Goal: Information Seeking & Learning: Find specific page/section

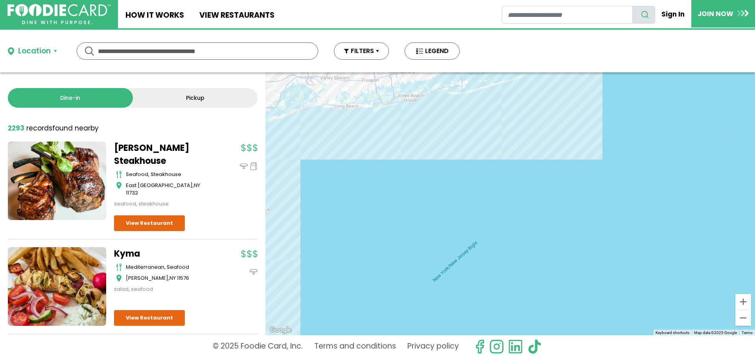
drag, startPoint x: 388, startPoint y: 148, endPoint x: 416, endPoint y: 274, distance: 129.7
click at [423, 305] on div at bounding box center [509, 203] width 489 height 263
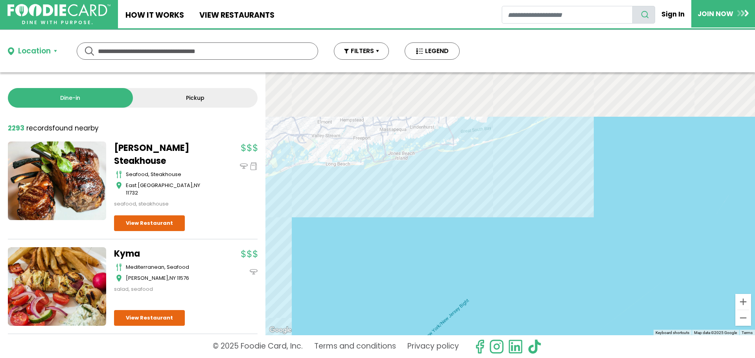
drag, startPoint x: 408, startPoint y: 200, endPoint x: 391, endPoint y: 322, distance: 123.8
click at [391, 323] on div at bounding box center [509, 203] width 489 height 263
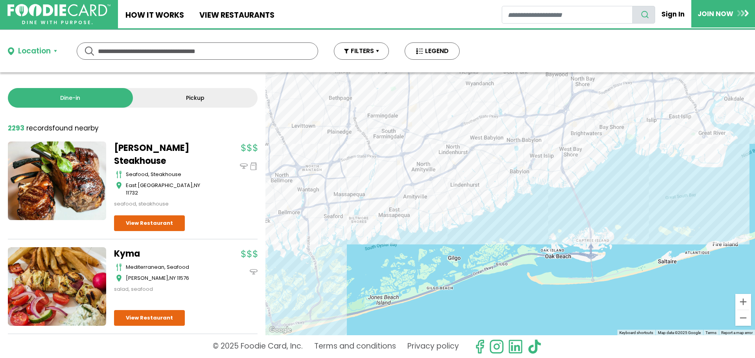
drag, startPoint x: 408, startPoint y: 175, endPoint x: 439, endPoint y: 374, distance: 201.4
click at [439, 358] on html "Skip Navigation Skip to Login Skip to Footer Home How It Works View restaurants" at bounding box center [377, 179] width 755 height 358
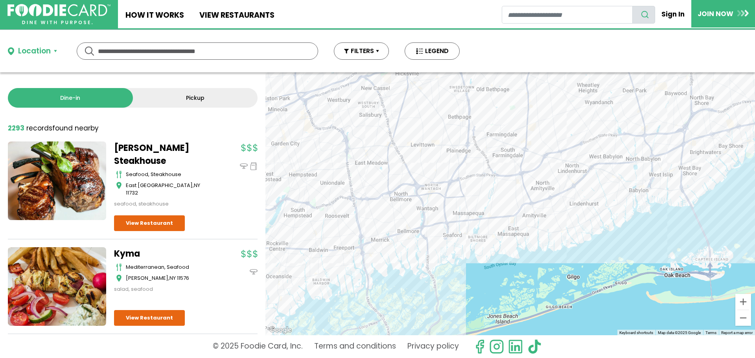
drag, startPoint x: 361, startPoint y: 271, endPoint x: 484, endPoint y: 299, distance: 126.2
click at [484, 299] on div at bounding box center [509, 203] width 489 height 263
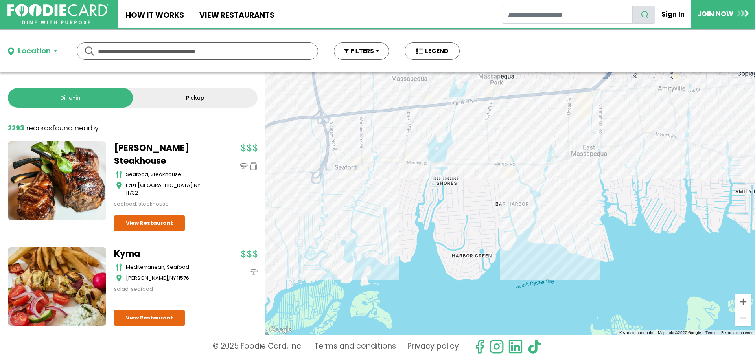
drag, startPoint x: 369, startPoint y: 202, endPoint x: 299, endPoint y: 272, distance: 98.6
click at [188, 309] on div "Dine-in Pickup 131 results for: [GEOGRAPHIC_DATA] [DEMOGRAPHIC_DATA] seafood am…" at bounding box center [377, 203] width 755 height 263
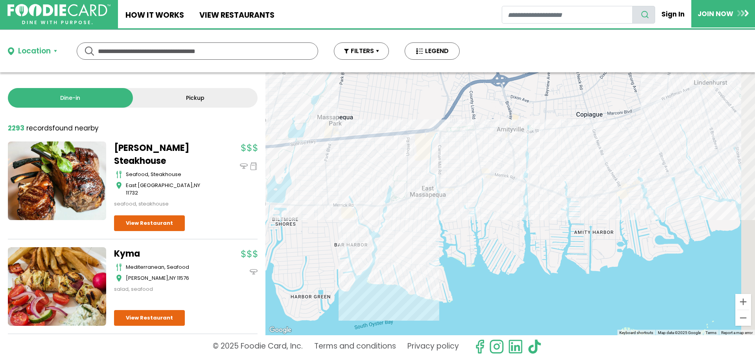
drag, startPoint x: 501, startPoint y: 223, endPoint x: 332, endPoint y: 260, distance: 172.1
click at [317, 270] on div at bounding box center [509, 203] width 489 height 263
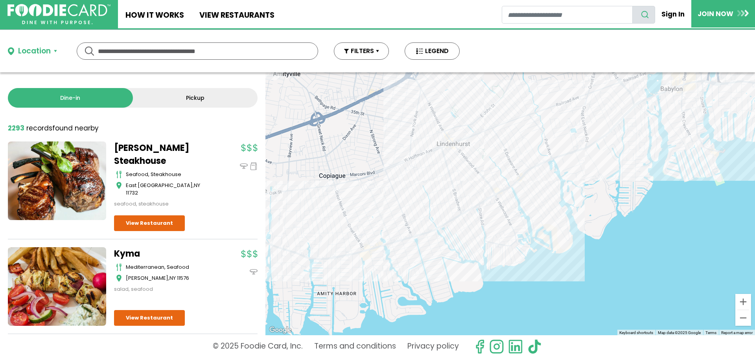
drag, startPoint x: 578, startPoint y: 215, endPoint x: 345, endPoint y: 271, distance: 239.2
click at [345, 271] on div at bounding box center [509, 203] width 489 height 263
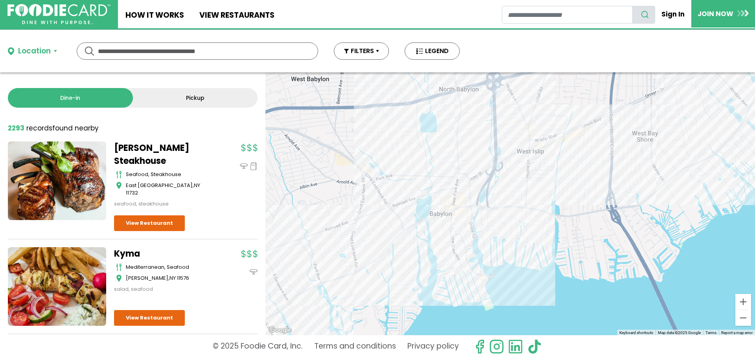
drag, startPoint x: 562, startPoint y: 211, endPoint x: 331, endPoint y: 337, distance: 263.6
click at [331, 337] on div "Location Use my current location Search by Region [US_STATE] 1988 restaurants […" at bounding box center [377, 194] width 755 height 328
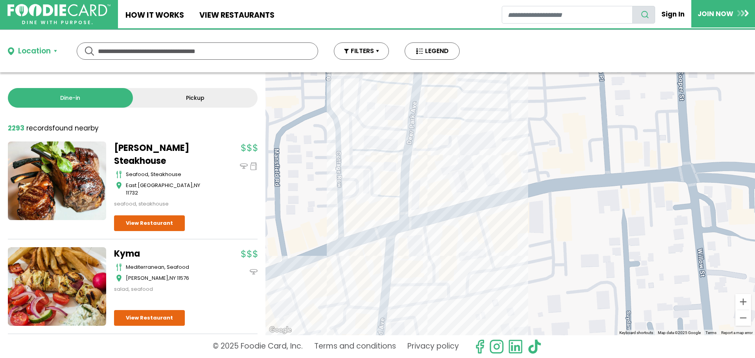
drag, startPoint x: 433, startPoint y: 180, endPoint x: 553, endPoint y: 375, distance: 228.5
click at [553, 358] on html "Skip Navigation Skip to Login Skip to Footer Home How It Works View restaurants" at bounding box center [377, 179] width 755 height 358
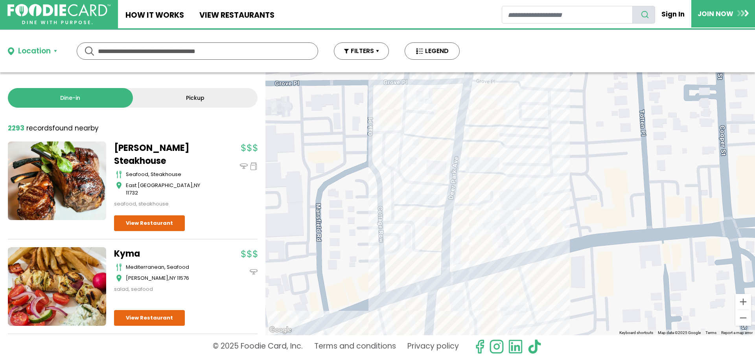
drag, startPoint x: 527, startPoint y: 258, endPoint x: 569, endPoint y: 314, distance: 70.2
click at [569, 314] on div at bounding box center [509, 203] width 489 height 263
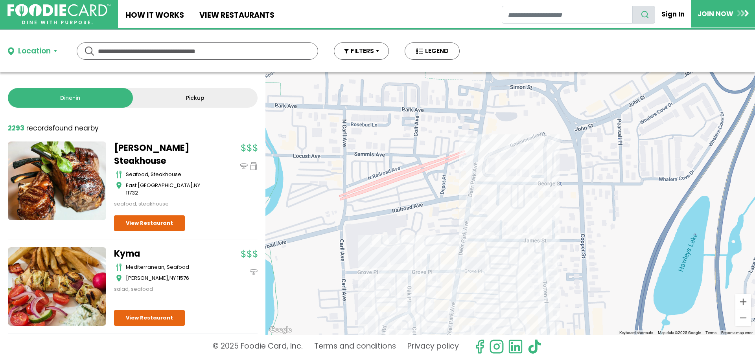
drag, startPoint x: 475, startPoint y: 112, endPoint x: 490, endPoint y: 226, distance: 114.4
click at [456, 270] on div at bounding box center [509, 203] width 489 height 263
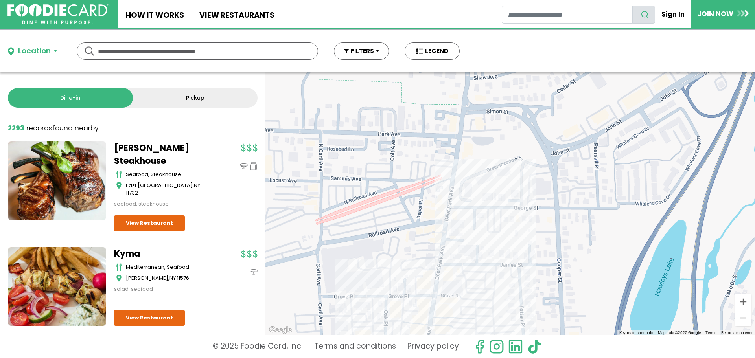
drag, startPoint x: 464, startPoint y: 182, endPoint x: 448, endPoint y: 211, distance: 33.1
click at [448, 211] on div at bounding box center [509, 203] width 489 height 263
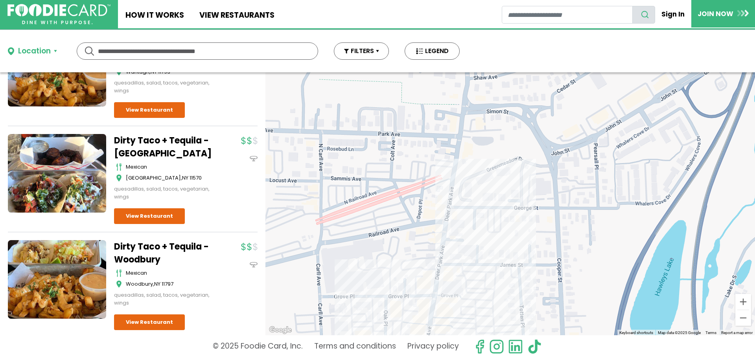
scroll to position [550, 0]
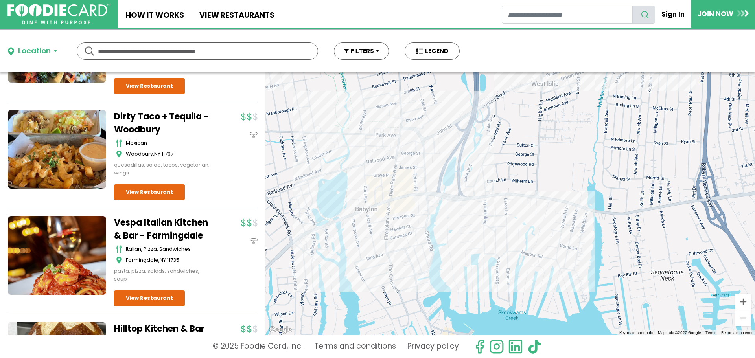
drag, startPoint x: 326, startPoint y: 288, endPoint x: 432, endPoint y: 121, distance: 197.2
click at [432, 121] on div at bounding box center [509, 203] width 489 height 263
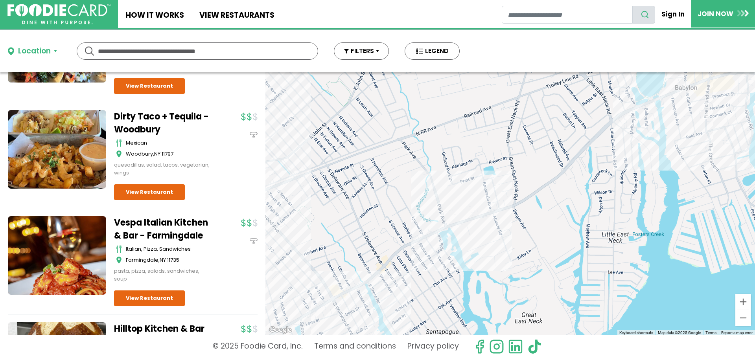
drag, startPoint x: 410, startPoint y: 195, endPoint x: 602, endPoint y: 161, distance: 194.8
click at [602, 161] on div at bounding box center [509, 203] width 489 height 263
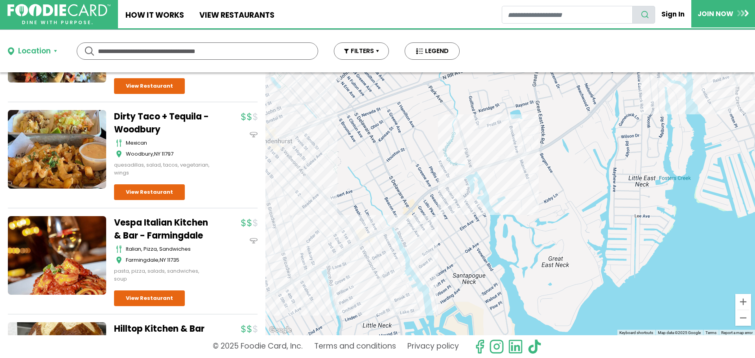
drag, startPoint x: 524, startPoint y: 248, endPoint x: 573, endPoint y: 172, distance: 91.0
click at [573, 172] on div at bounding box center [509, 203] width 489 height 263
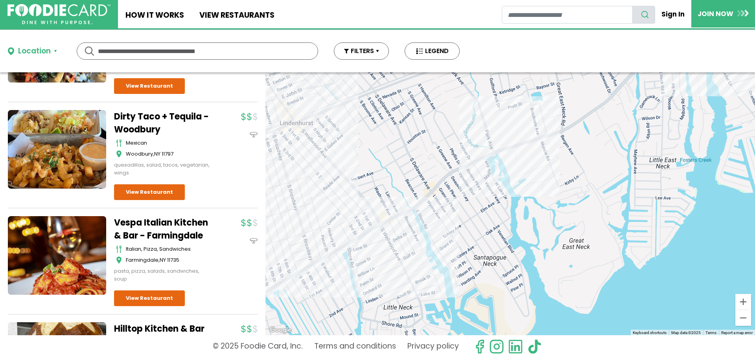
drag, startPoint x: 497, startPoint y: 154, endPoint x: 492, endPoint y: 159, distance: 7.3
click at [492, 158] on div at bounding box center [509, 203] width 489 height 263
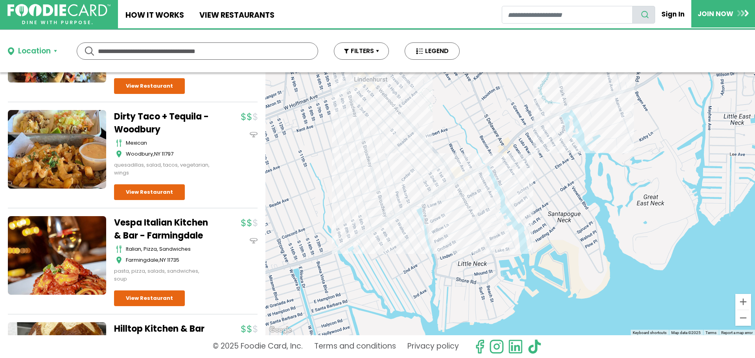
drag, startPoint x: 449, startPoint y: 198, endPoint x: 515, endPoint y: 158, distance: 77.2
click at [518, 155] on div at bounding box center [509, 203] width 489 height 263
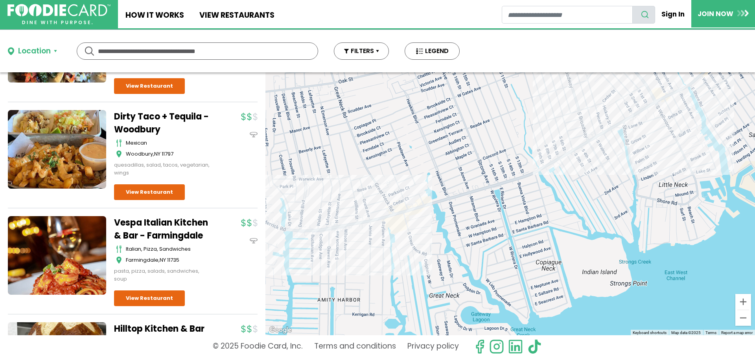
drag, startPoint x: 404, startPoint y: 218, endPoint x: 604, endPoint y: 141, distance: 214.3
click at [604, 141] on div at bounding box center [509, 203] width 489 height 263
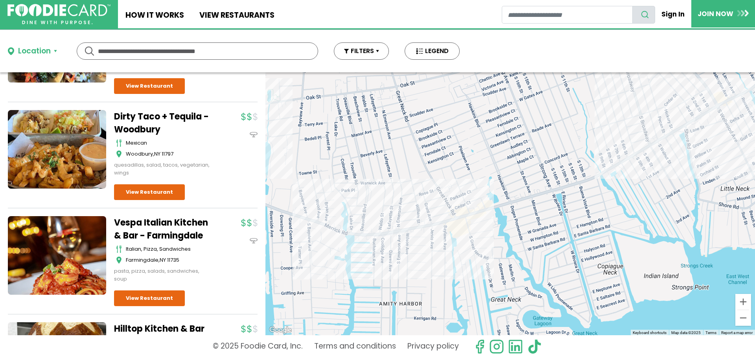
drag, startPoint x: 512, startPoint y: 213, endPoint x: 554, endPoint y: 216, distance: 41.7
click at [571, 216] on div at bounding box center [509, 203] width 489 height 263
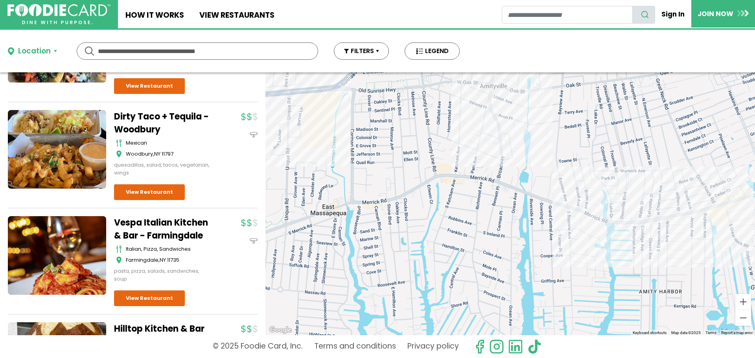
drag, startPoint x: 395, startPoint y: 238, endPoint x: 617, endPoint y: 215, distance: 223.2
click at [655, 228] on div at bounding box center [509, 203] width 489 height 263
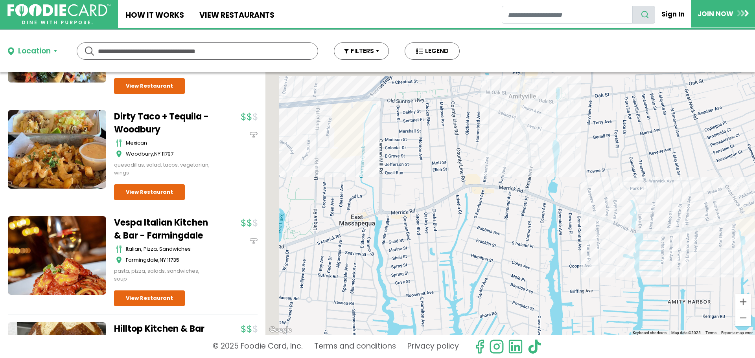
drag, startPoint x: 389, startPoint y: 183, endPoint x: 503, endPoint y: 197, distance: 114.8
click at [503, 197] on div at bounding box center [509, 203] width 489 height 263
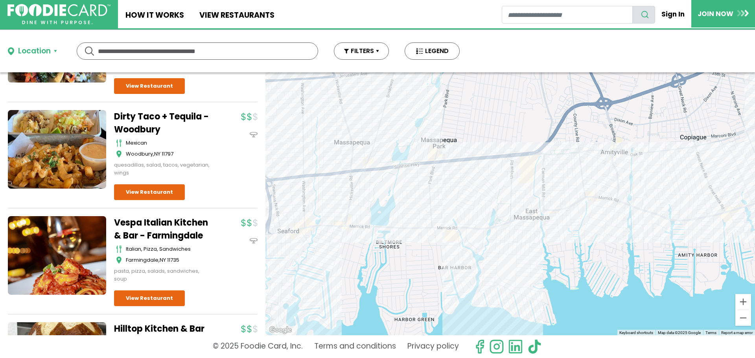
drag, startPoint x: 415, startPoint y: 262, endPoint x: 472, endPoint y: 261, distance: 57.0
click at [472, 262] on div at bounding box center [509, 203] width 489 height 263
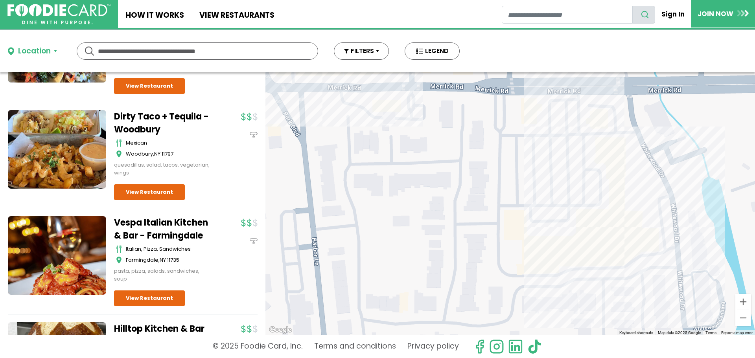
click at [317, 94] on div at bounding box center [509, 203] width 489 height 263
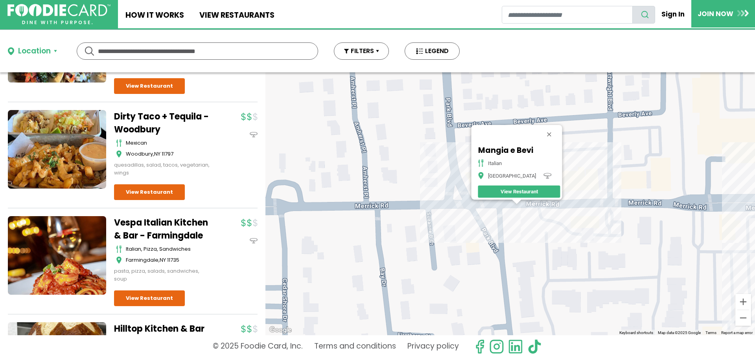
click at [509, 187] on link "View Restaurant" at bounding box center [518, 191] width 82 height 12
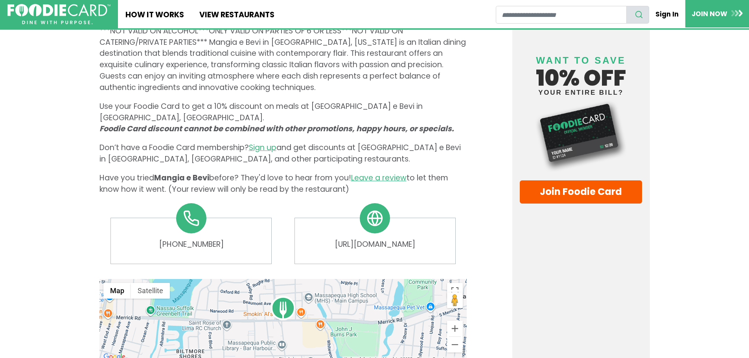
scroll to position [393, 0]
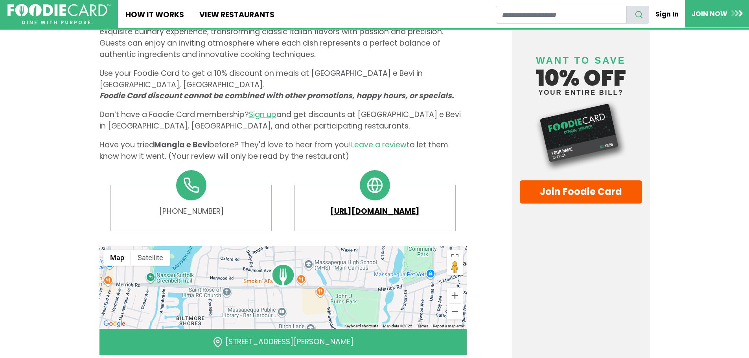
click at [354, 206] on link "https://mangiabeviny.com" at bounding box center [374, 211] width 145 height 11
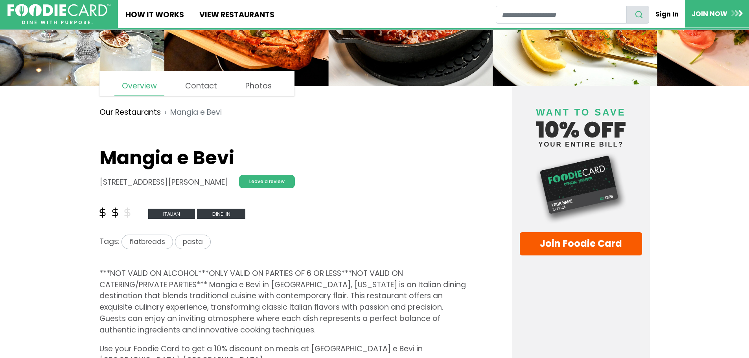
scroll to position [0, 0]
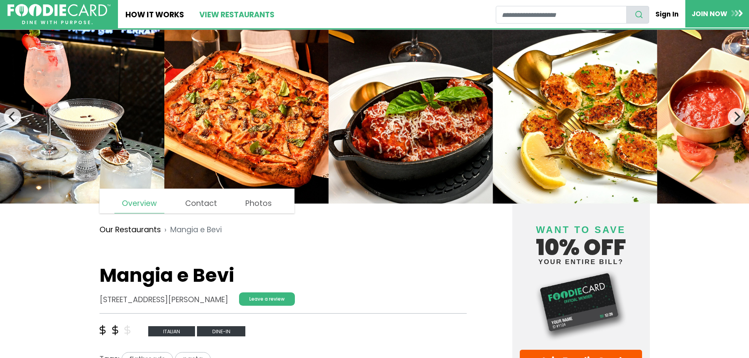
click at [248, 13] on link "View restaurants" at bounding box center [236, 14] width 90 height 28
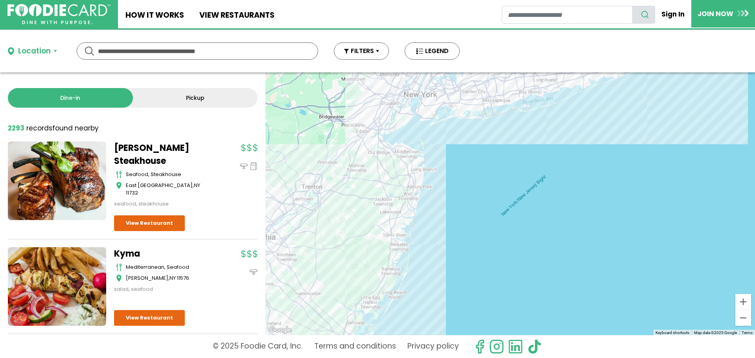
drag, startPoint x: 459, startPoint y: 148, endPoint x: 444, endPoint y: 190, distance: 44.5
click at [444, 190] on div at bounding box center [509, 203] width 489 height 263
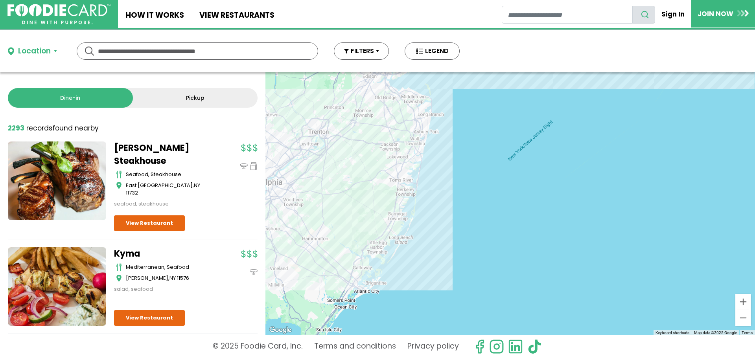
drag, startPoint x: 428, startPoint y: 281, endPoint x: 434, endPoint y: 227, distance: 54.2
click at [435, 225] on div at bounding box center [509, 203] width 489 height 263
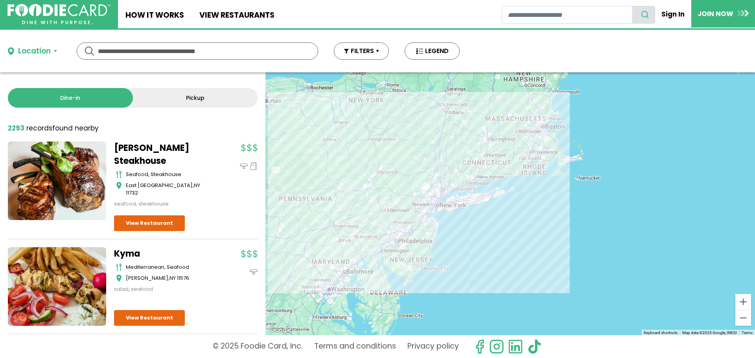
drag, startPoint x: 505, startPoint y: 172, endPoint x: 488, endPoint y: 233, distance: 63.7
click at [488, 233] on div at bounding box center [509, 203] width 489 height 263
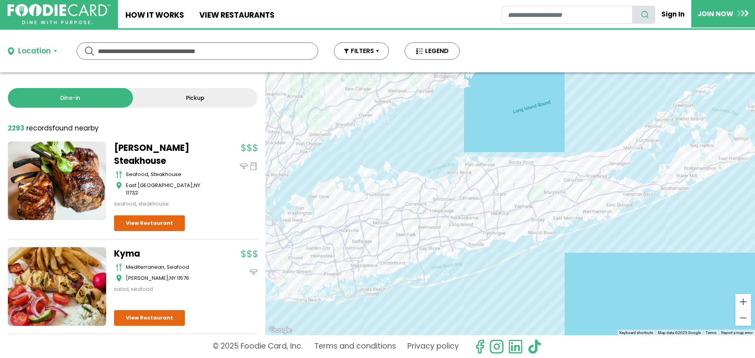
drag, startPoint x: 392, startPoint y: 140, endPoint x: 429, endPoint y: 275, distance: 140.1
click at [429, 275] on div at bounding box center [509, 203] width 489 height 263
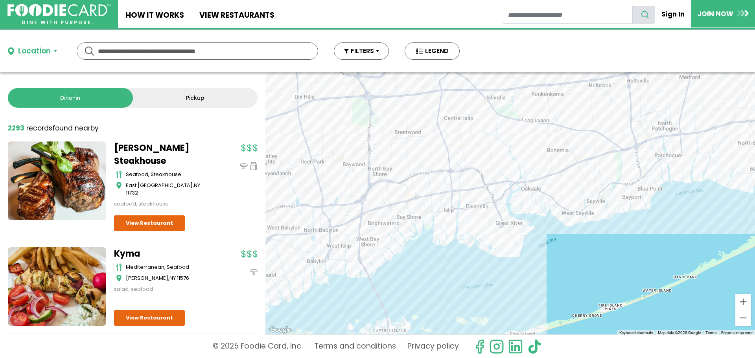
drag, startPoint x: 509, startPoint y: 277, endPoint x: 475, endPoint y: 203, distance: 81.6
click at [475, 203] on div at bounding box center [509, 203] width 489 height 263
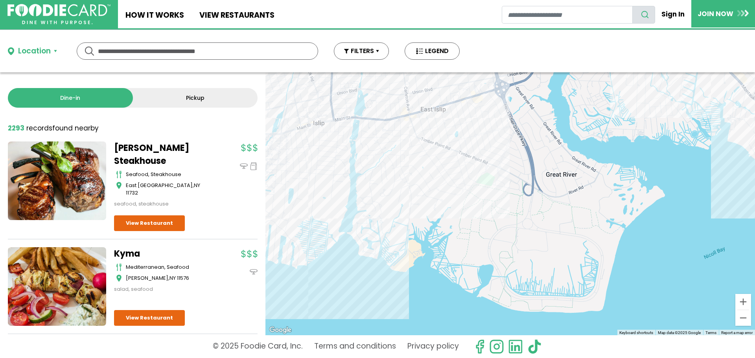
drag, startPoint x: 480, startPoint y: 117, endPoint x: 471, endPoint y: 166, distance: 50.4
click at [471, 166] on div at bounding box center [509, 203] width 489 height 263
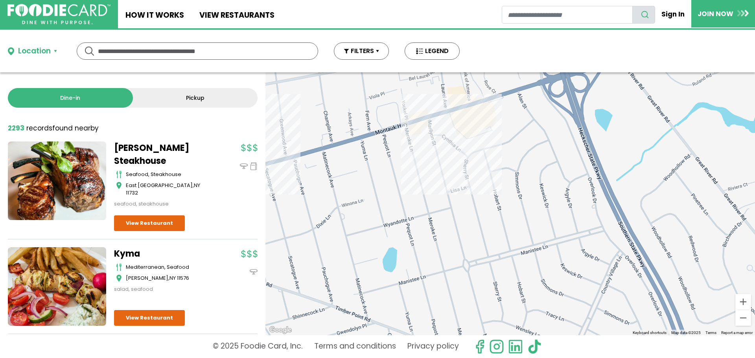
drag, startPoint x: 468, startPoint y: 171, endPoint x: 460, endPoint y: 253, distance: 82.6
click at [455, 261] on div at bounding box center [509, 203] width 489 height 263
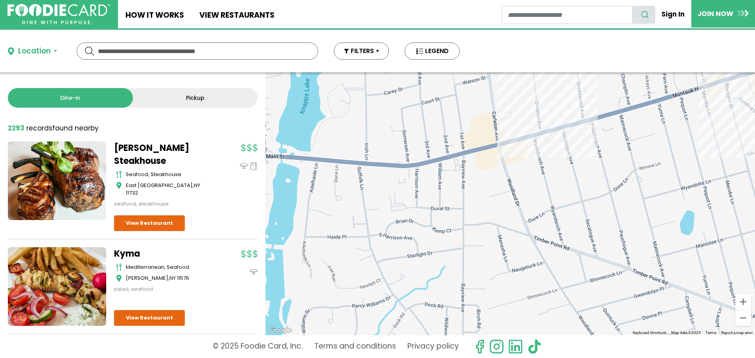
drag, startPoint x: 362, startPoint y: 228, endPoint x: 660, endPoint y: 184, distance: 301.9
click at [660, 184] on div at bounding box center [509, 203] width 489 height 263
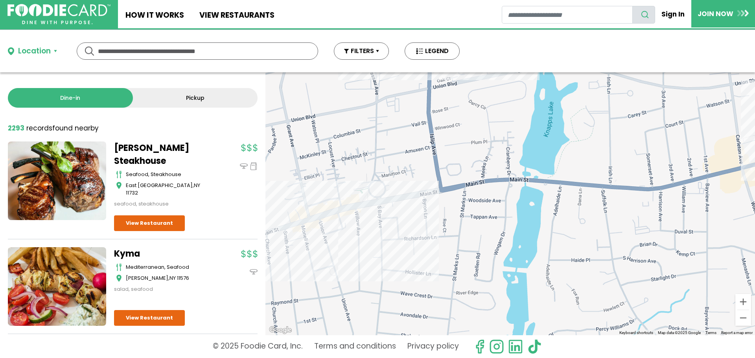
drag, startPoint x: 430, startPoint y: 206, endPoint x: 673, endPoint y: 230, distance: 244.8
click at [673, 230] on div at bounding box center [509, 203] width 489 height 263
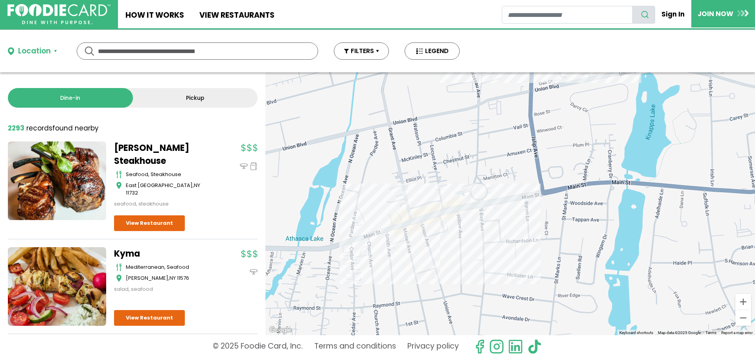
drag, startPoint x: 441, startPoint y: 258, endPoint x: 509, endPoint y: 253, distance: 68.1
click at [511, 255] on div at bounding box center [509, 203] width 489 height 263
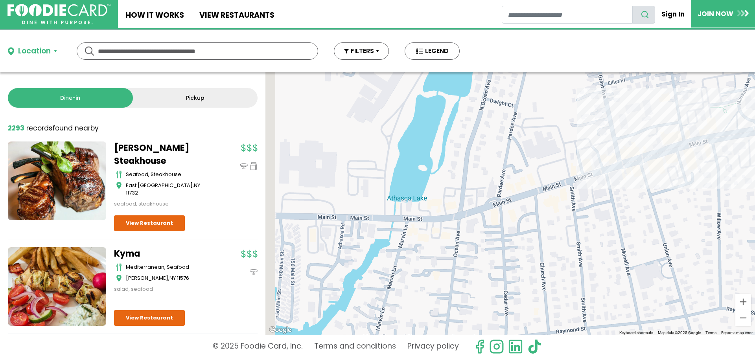
drag, startPoint x: 402, startPoint y: 210, endPoint x: 608, endPoint y: 178, distance: 207.6
click at [608, 178] on div at bounding box center [509, 203] width 489 height 263
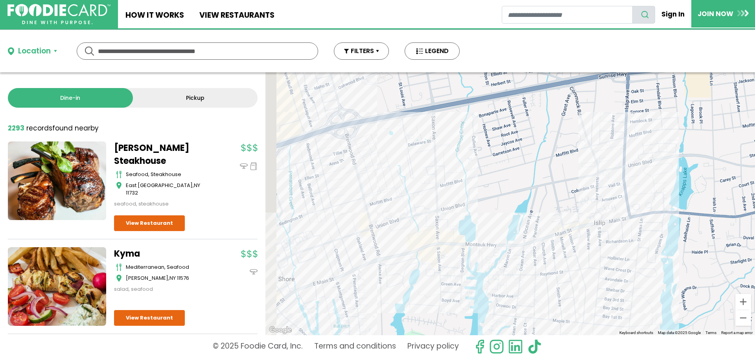
drag, startPoint x: 388, startPoint y: 252, endPoint x: 471, endPoint y: 259, distance: 83.3
click at [471, 259] on div at bounding box center [509, 203] width 489 height 263
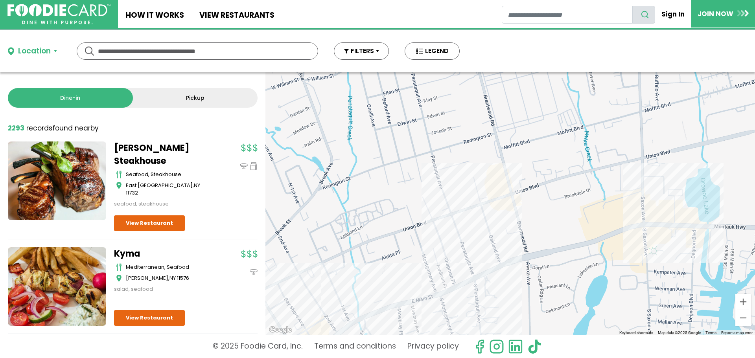
drag, startPoint x: 426, startPoint y: 235, endPoint x: 632, endPoint y: 233, distance: 205.9
click at [639, 234] on div at bounding box center [509, 203] width 489 height 263
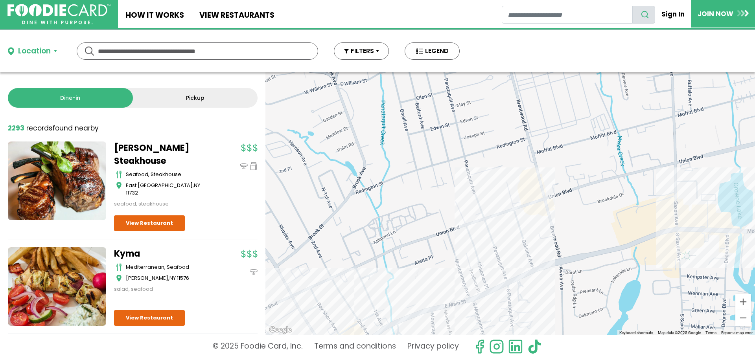
drag, startPoint x: 557, startPoint y: 222, endPoint x: 589, endPoint y: 225, distance: 31.6
click at [589, 225] on div at bounding box center [509, 203] width 489 height 263
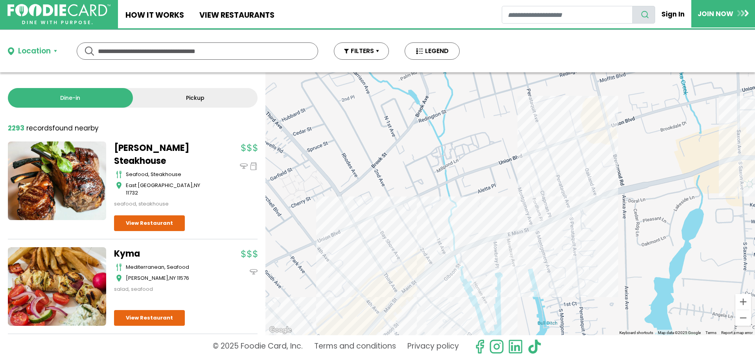
drag, startPoint x: 521, startPoint y: 261, endPoint x: 584, endPoint y: 188, distance: 96.1
click at [584, 188] on div at bounding box center [509, 203] width 489 height 263
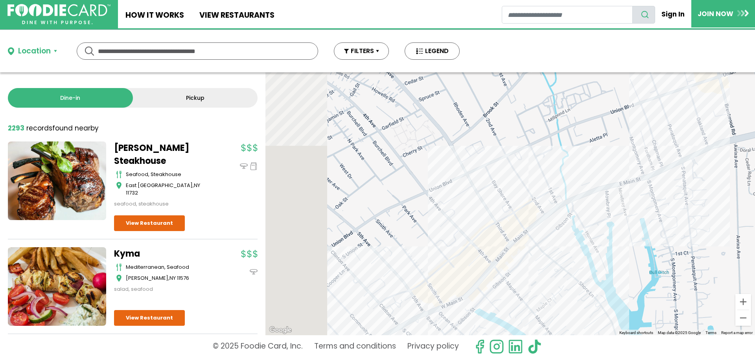
drag, startPoint x: 464, startPoint y: 270, endPoint x: 589, endPoint y: 218, distance: 135.6
click at [589, 218] on div at bounding box center [509, 203] width 489 height 263
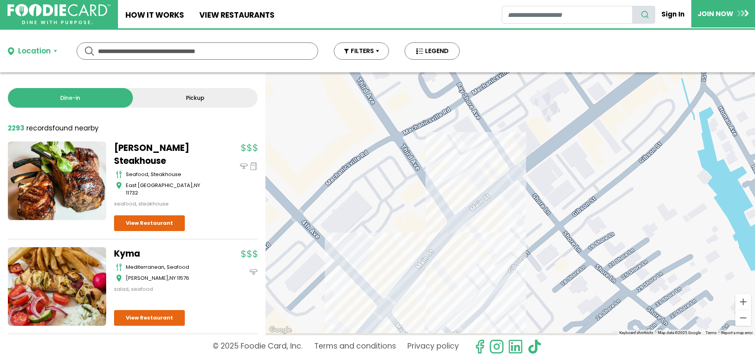
drag, startPoint x: 515, startPoint y: 263, endPoint x: 560, endPoint y: 250, distance: 47.0
click at [562, 252] on div at bounding box center [509, 203] width 489 height 263
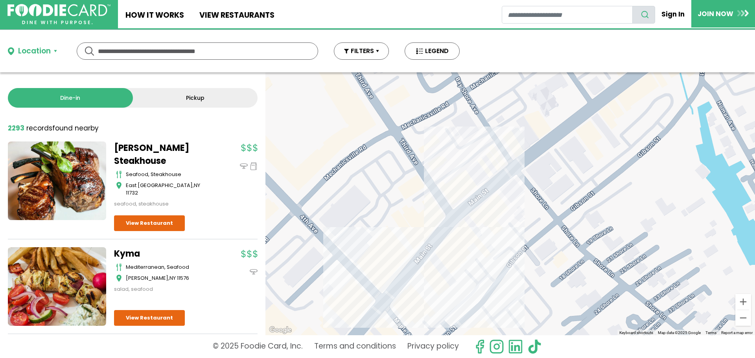
click at [492, 198] on div at bounding box center [509, 203] width 489 height 263
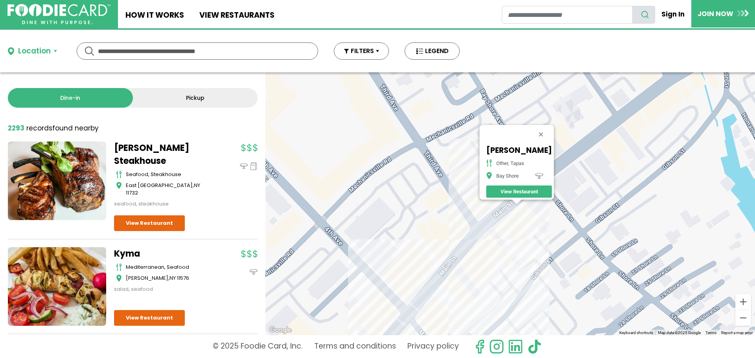
click at [503, 189] on link "View Restaurant" at bounding box center [519, 191] width 66 height 12
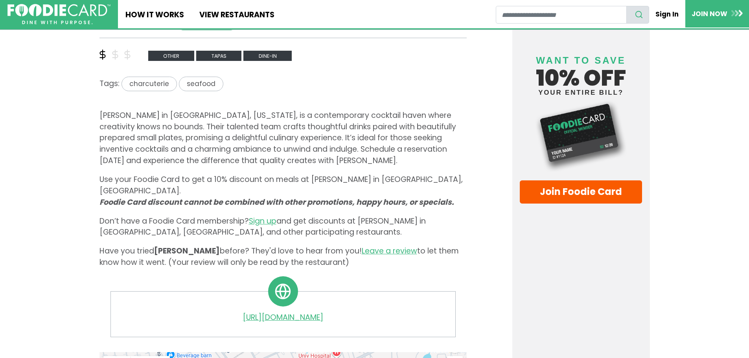
scroll to position [314, 0]
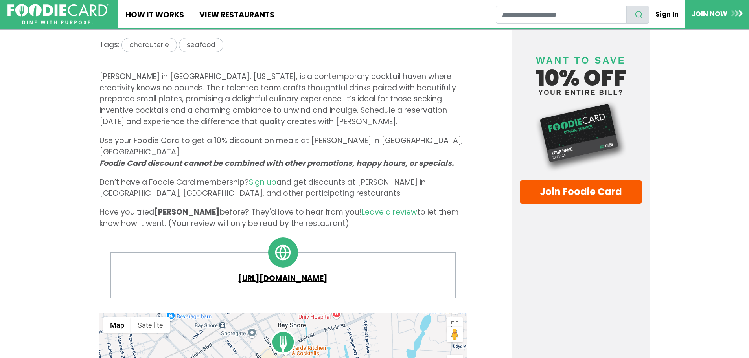
click at [281, 273] on link "https://sweetjanebayshore.com" at bounding box center [282, 278] width 329 height 11
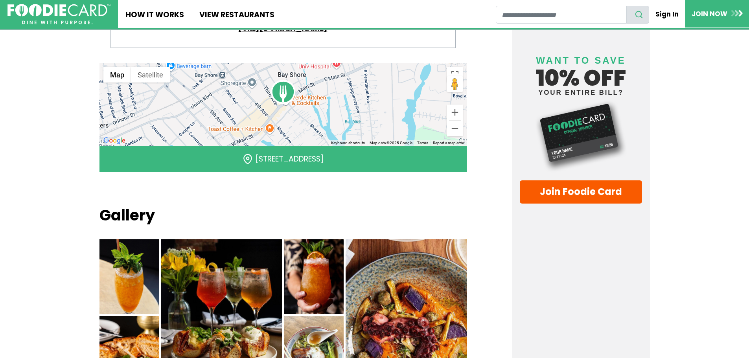
scroll to position [589, 0]
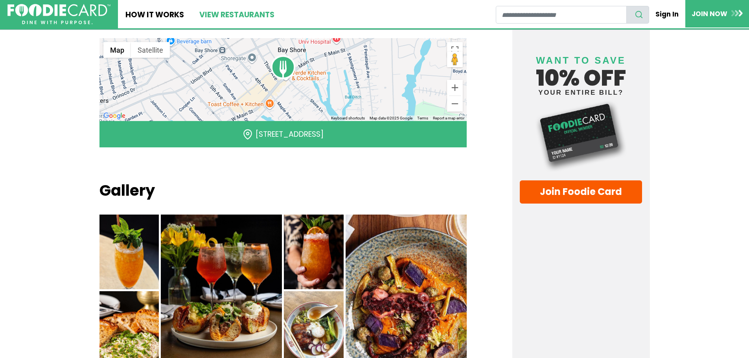
click at [215, 15] on link "View restaurants" at bounding box center [236, 14] width 90 height 28
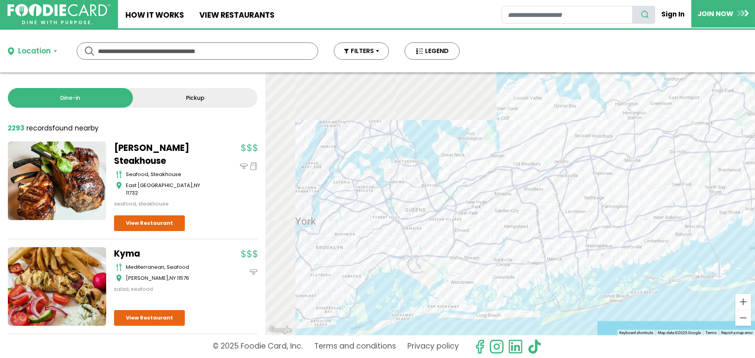
drag, startPoint x: 399, startPoint y: 130, endPoint x: 536, endPoint y: 375, distance: 280.4
click at [536, 358] on html "Skip Navigation Skip to Login Skip to Footer Home How It Works View restaurants" at bounding box center [377, 179] width 755 height 358
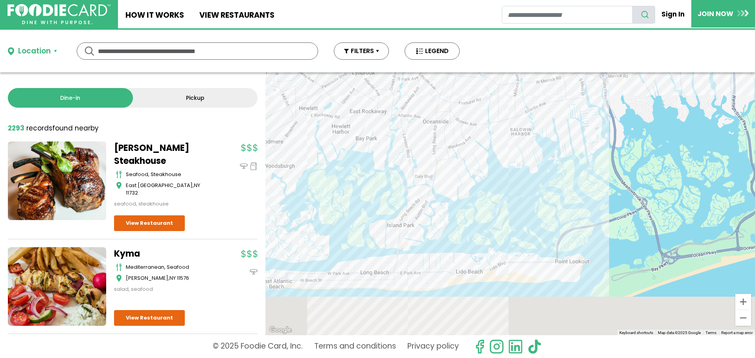
drag, startPoint x: 525, startPoint y: 308, endPoint x: 571, endPoint y: 122, distance: 191.3
click at [571, 122] on div at bounding box center [509, 203] width 489 height 263
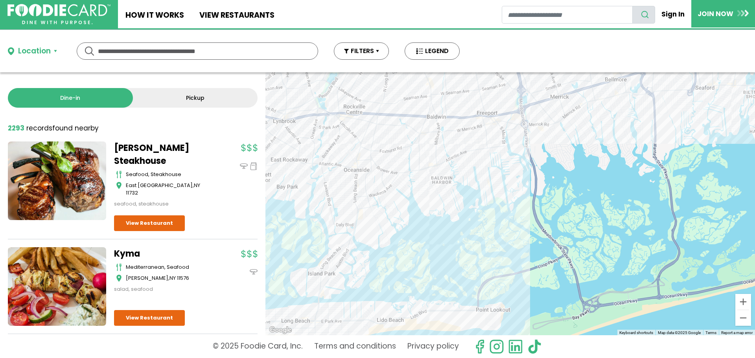
drag, startPoint x: 554, startPoint y: 145, endPoint x: 456, endPoint y: 252, distance: 144.6
click at [456, 252] on div at bounding box center [509, 203] width 489 height 263
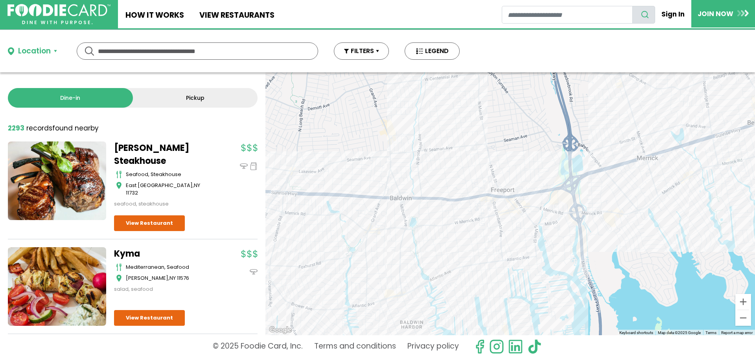
drag, startPoint x: 491, startPoint y: 125, endPoint x: 481, endPoint y: 322, distance: 197.9
click at [481, 322] on div at bounding box center [509, 203] width 489 height 263
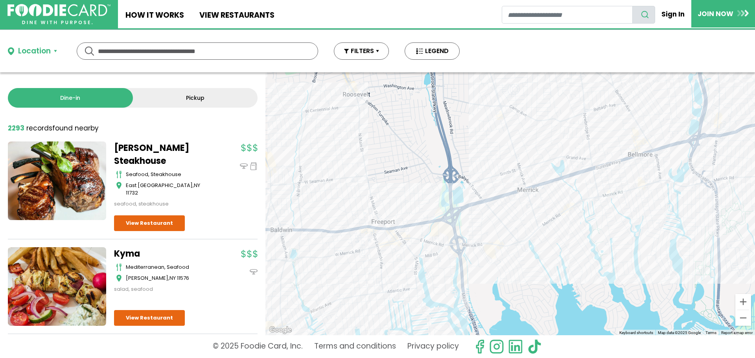
drag, startPoint x: 535, startPoint y: 222, endPoint x: 413, endPoint y: 249, distance: 125.2
click at [413, 249] on div at bounding box center [509, 203] width 489 height 263
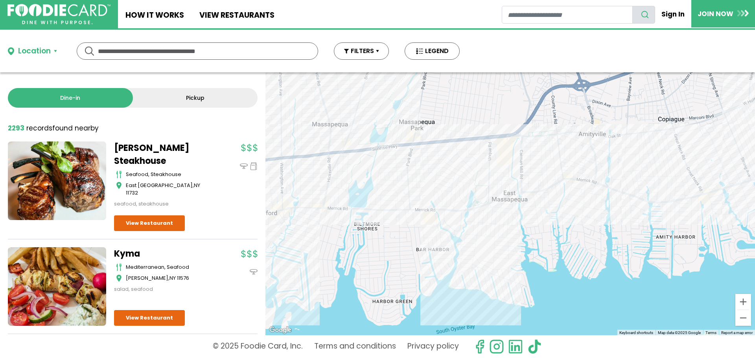
drag, startPoint x: 641, startPoint y: 235, endPoint x: 100, endPoint y: 277, distance: 543.2
click at [89, 277] on div "Dine-in Pickup 131 results for: [GEOGRAPHIC_DATA] [DEMOGRAPHIC_DATA] seafood am…" at bounding box center [377, 203] width 755 height 263
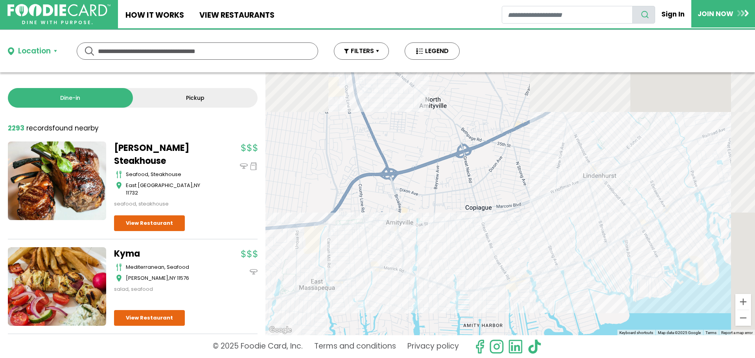
drag, startPoint x: 512, startPoint y: 222, endPoint x: 315, endPoint y: 314, distance: 217.5
click at [315, 314] on div at bounding box center [509, 203] width 489 height 263
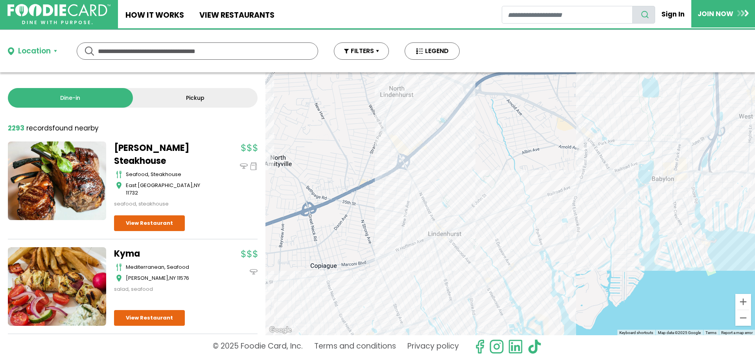
drag, startPoint x: 636, startPoint y: 222, endPoint x: 483, endPoint y: 277, distance: 162.1
click at [483, 277] on div at bounding box center [509, 203] width 489 height 263
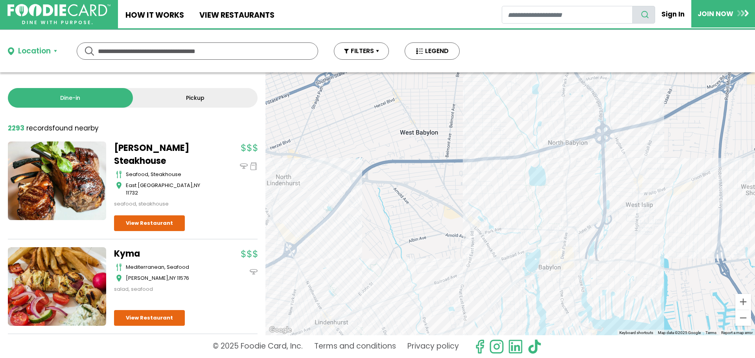
drag, startPoint x: 576, startPoint y: 162, endPoint x: 466, endPoint y: 249, distance: 139.6
click at [460, 253] on div at bounding box center [509, 203] width 489 height 263
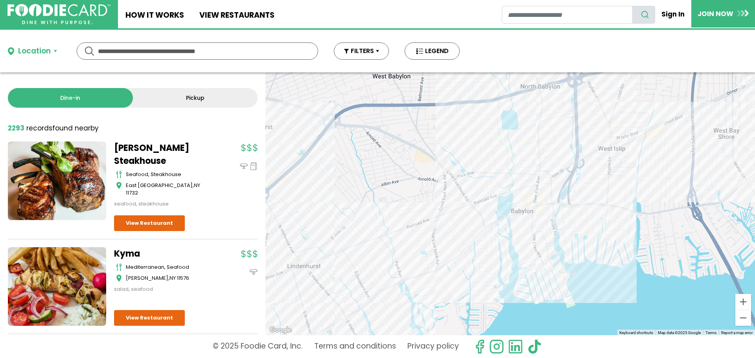
drag, startPoint x: 552, startPoint y: 282, endPoint x: 526, endPoint y: 219, distance: 67.7
click at [526, 219] on div at bounding box center [509, 203] width 489 height 263
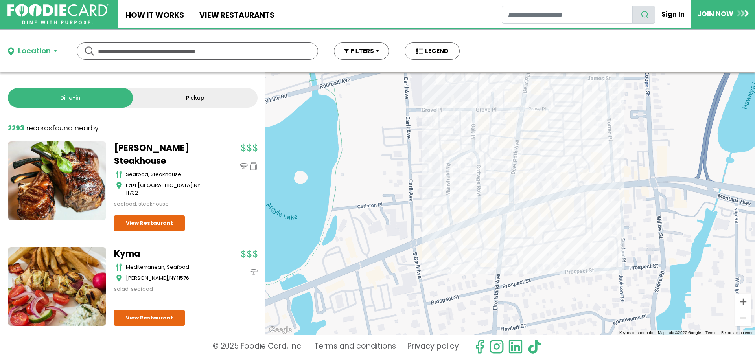
drag, startPoint x: 528, startPoint y: 141, endPoint x: 516, endPoint y: 335, distance: 194.1
click at [516, 337] on div "Location Use my current location Search by Region [US_STATE] 1988 restaurants […" at bounding box center [377, 194] width 755 height 328
